Goal: Information Seeking & Learning: Learn about a topic

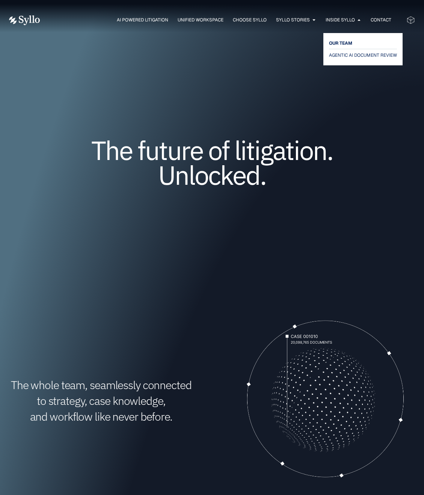
click at [343, 40] on span "OUR TEAM" at bounding box center [340, 43] width 23 height 9
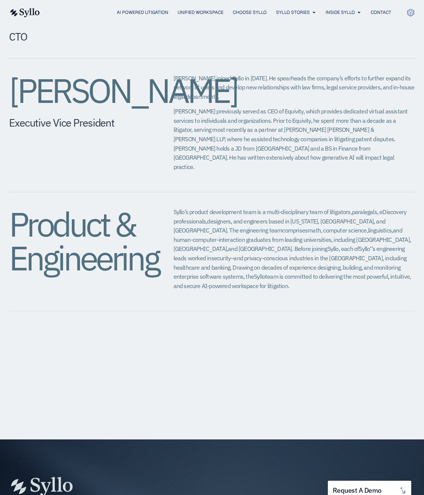
scroll to position [752, 0]
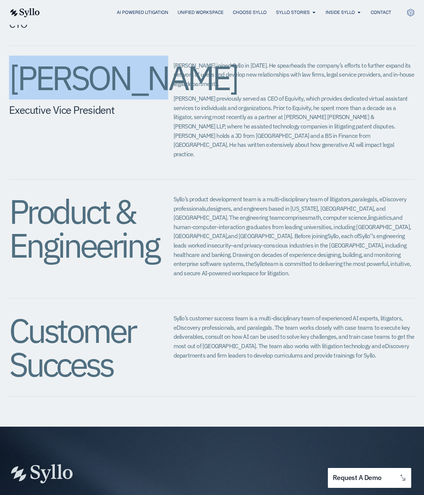
drag, startPoint x: 13, startPoint y: 99, endPoint x: 123, endPoint y: 107, distance: 110.8
click at [123, 95] on h2 "[PERSON_NAME]" at bounding box center [76, 78] width 135 height 34
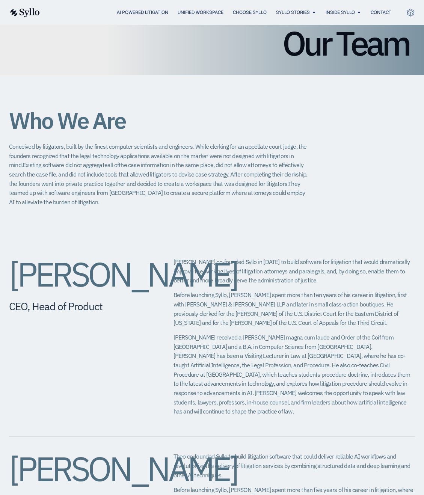
scroll to position [0, 0]
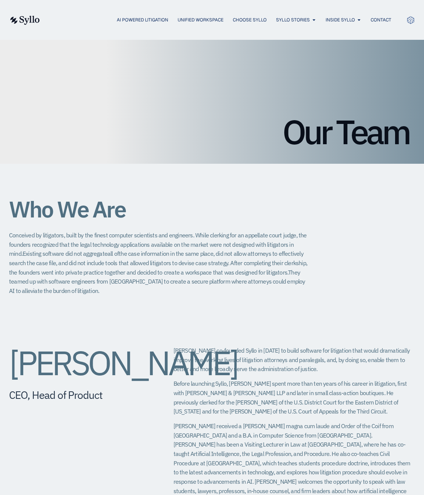
click at [36, 19] on img at bounding box center [24, 20] width 31 height 9
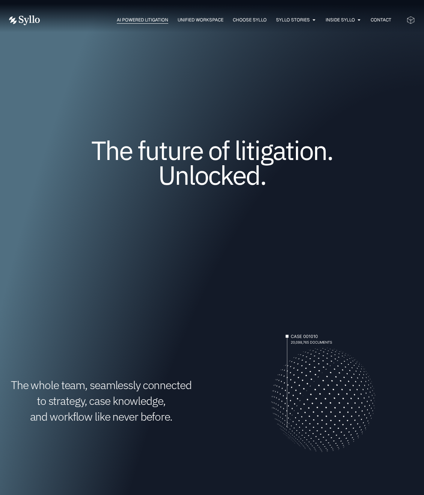
click at [151, 23] on span "AI Powered Litigation" at bounding box center [142, 20] width 51 height 7
drag, startPoint x: 377, startPoint y: 213, endPoint x: 379, endPoint y: 216, distance: 4.3
drag, startPoint x: 379, startPoint y: 216, endPoint x: 366, endPoint y: 218, distance: 13.2
click at [371, 216] on div "The future of litigation. Unlocked." at bounding box center [212, 173] width 406 height 177
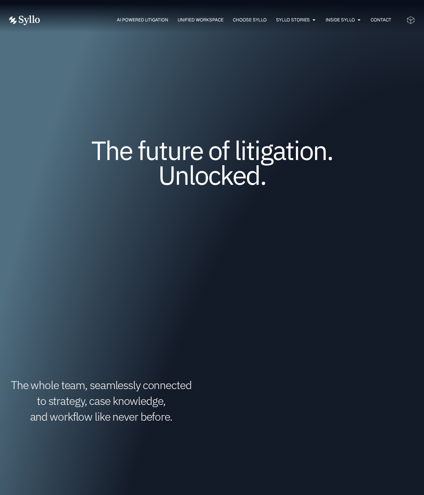
drag, startPoint x: 352, startPoint y: 228, endPoint x: 339, endPoint y: 253, distance: 27.6
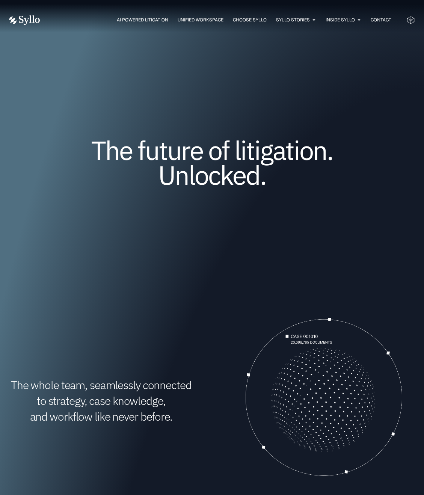
click at [351, 254] on div "The future of litigation. Unlocked." at bounding box center [212, 173] width 406 height 177
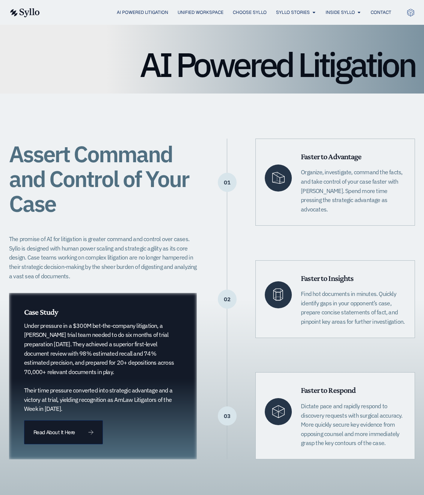
scroll to position [75, 0]
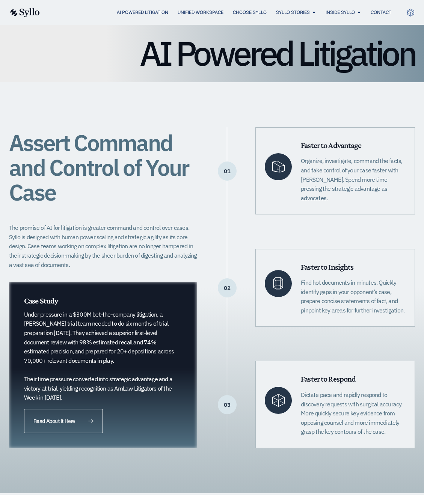
click at [79, 420] on span "Read About It Here" at bounding box center [63, 421] width 60 height 5
click at [253, 115] on div "Assert Command and Control of Your Case The promise of AI for litigation is gre…" at bounding box center [212, 287] width 406 height 411
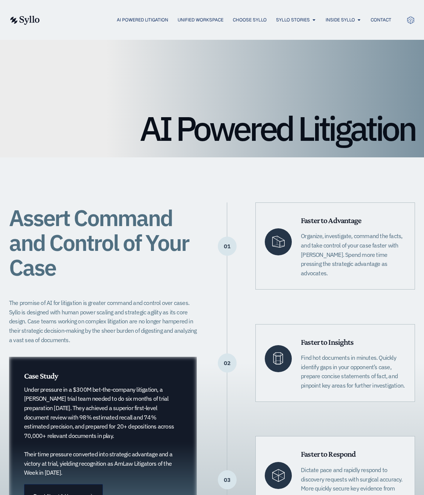
click at [356, 174] on div "Assert Command and Control of Your Case The promise of AI for litigation is gre…" at bounding box center [212, 362] width 406 height 411
drag, startPoint x: 352, startPoint y: 242, endPoint x: 353, endPoint y: 239, distance: 3.8
